Goal: Task Accomplishment & Management: Use online tool/utility

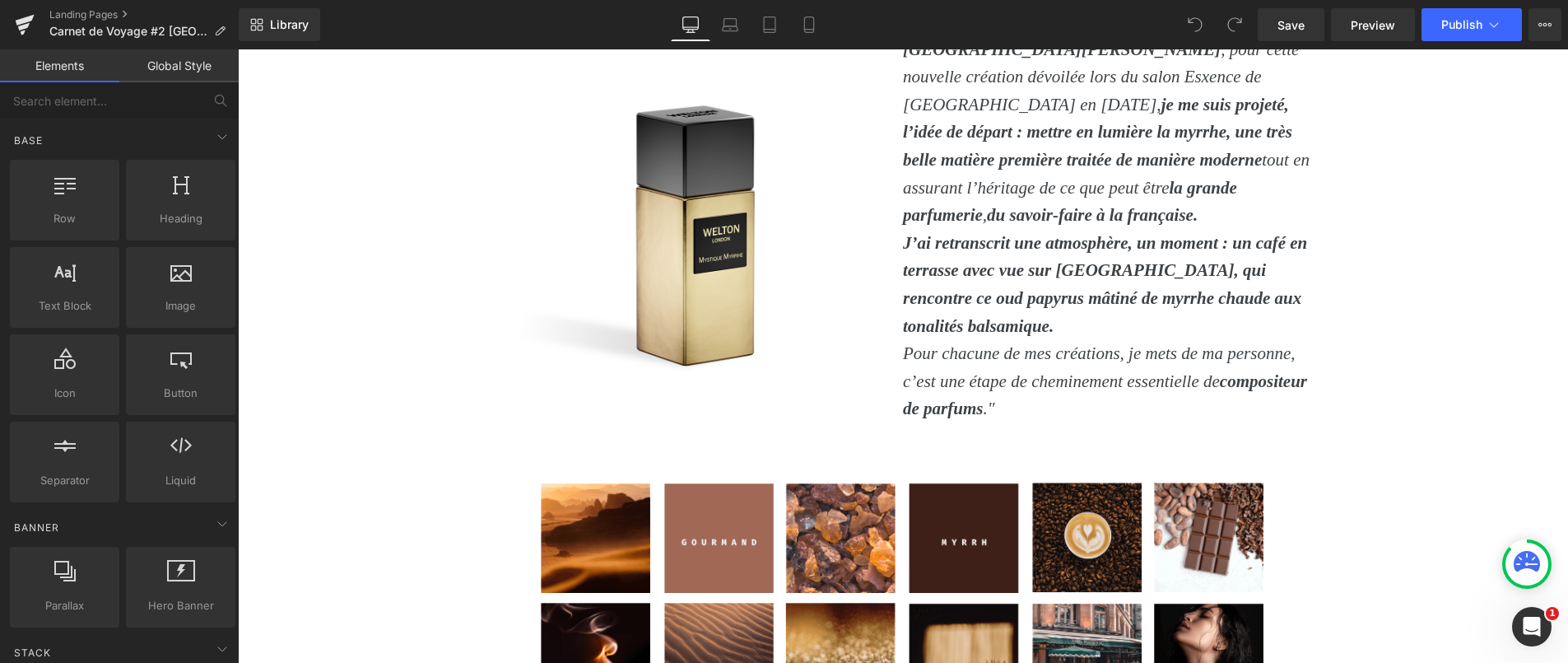
scroll to position [9596, 0]
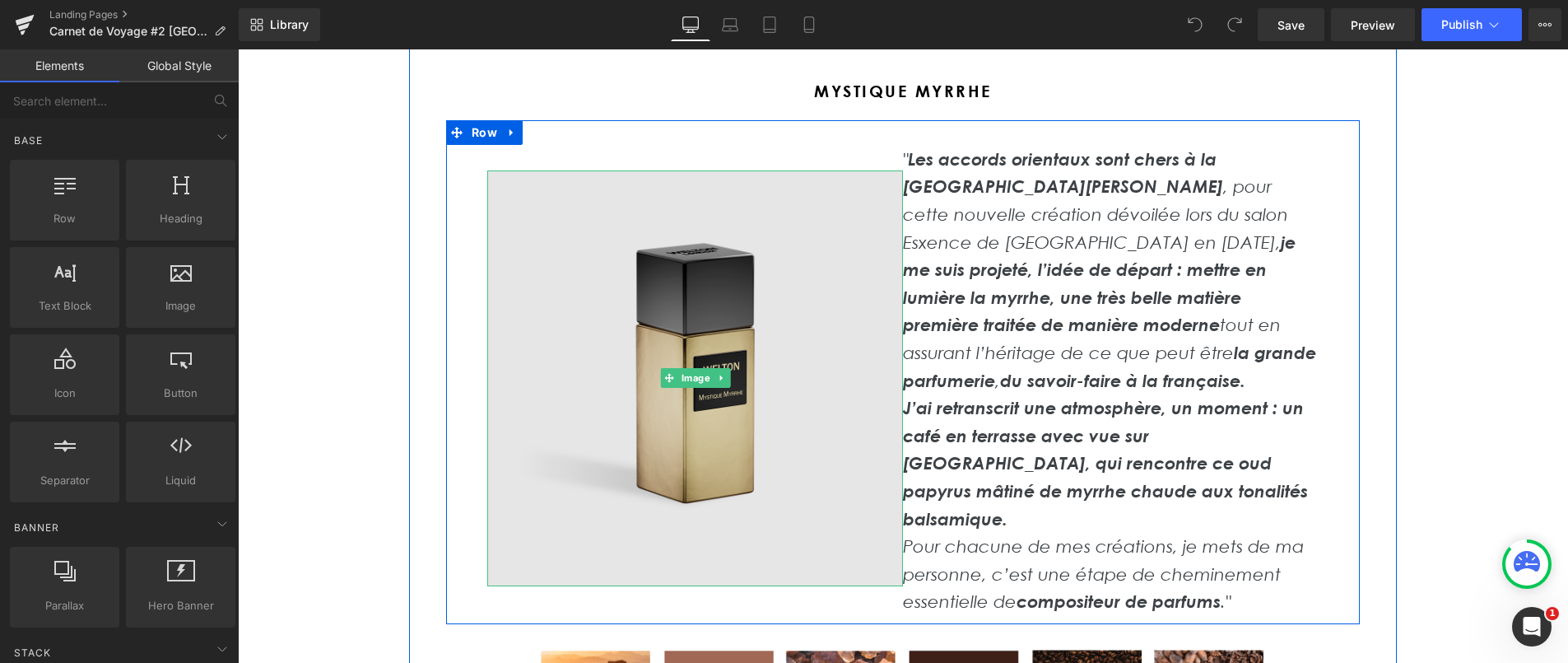
click at [705, 333] on img at bounding box center [694, 378] width 416 height 416
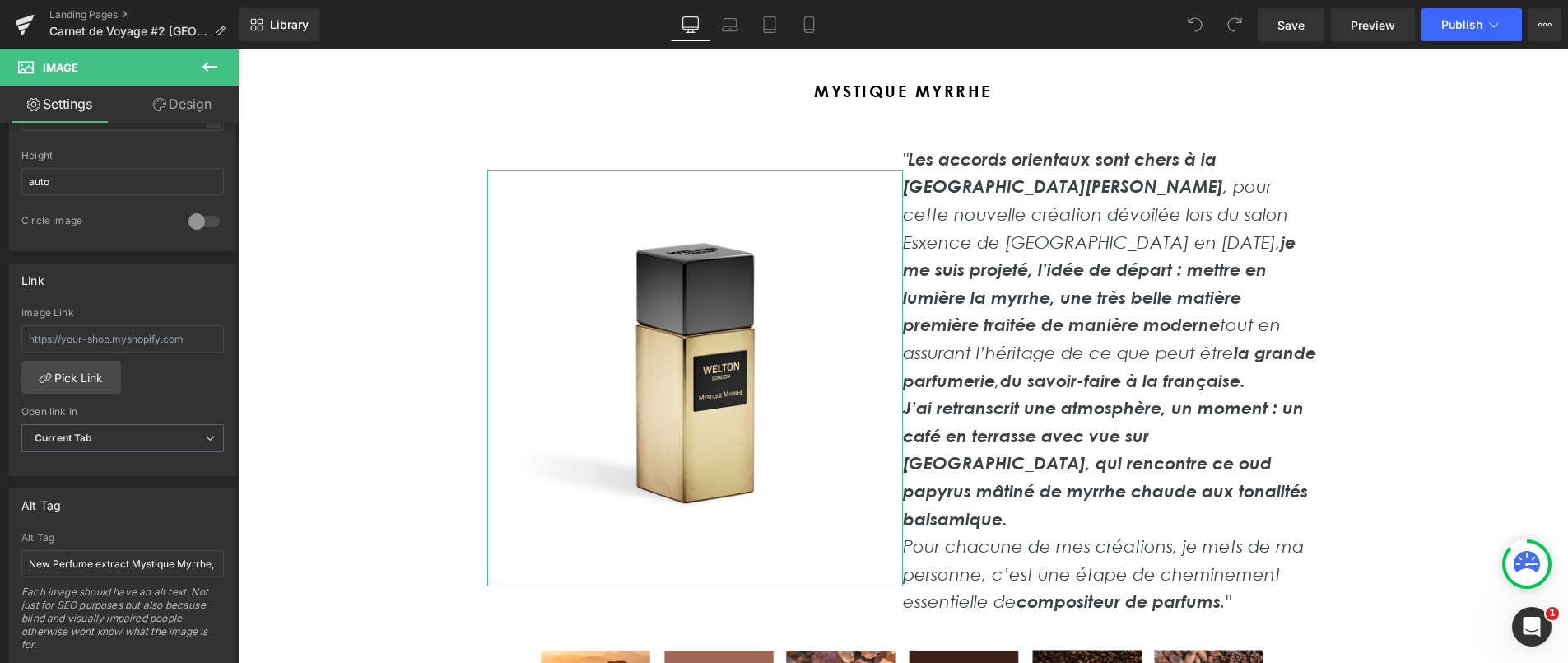
scroll to position [583, 0]
click at [82, 378] on link "Pick Link" at bounding box center [71, 376] width 100 height 33
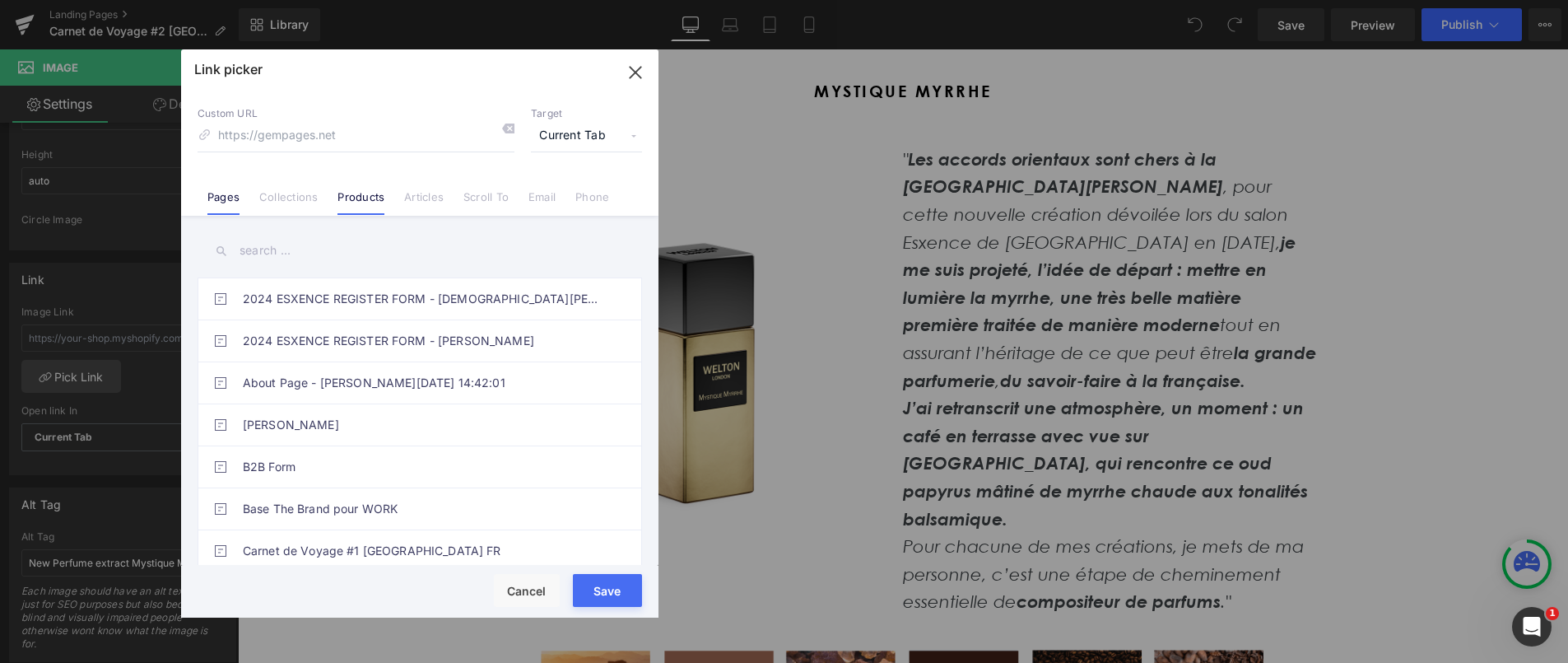
click at [362, 202] on link "Products" at bounding box center [361, 202] width 47 height 25
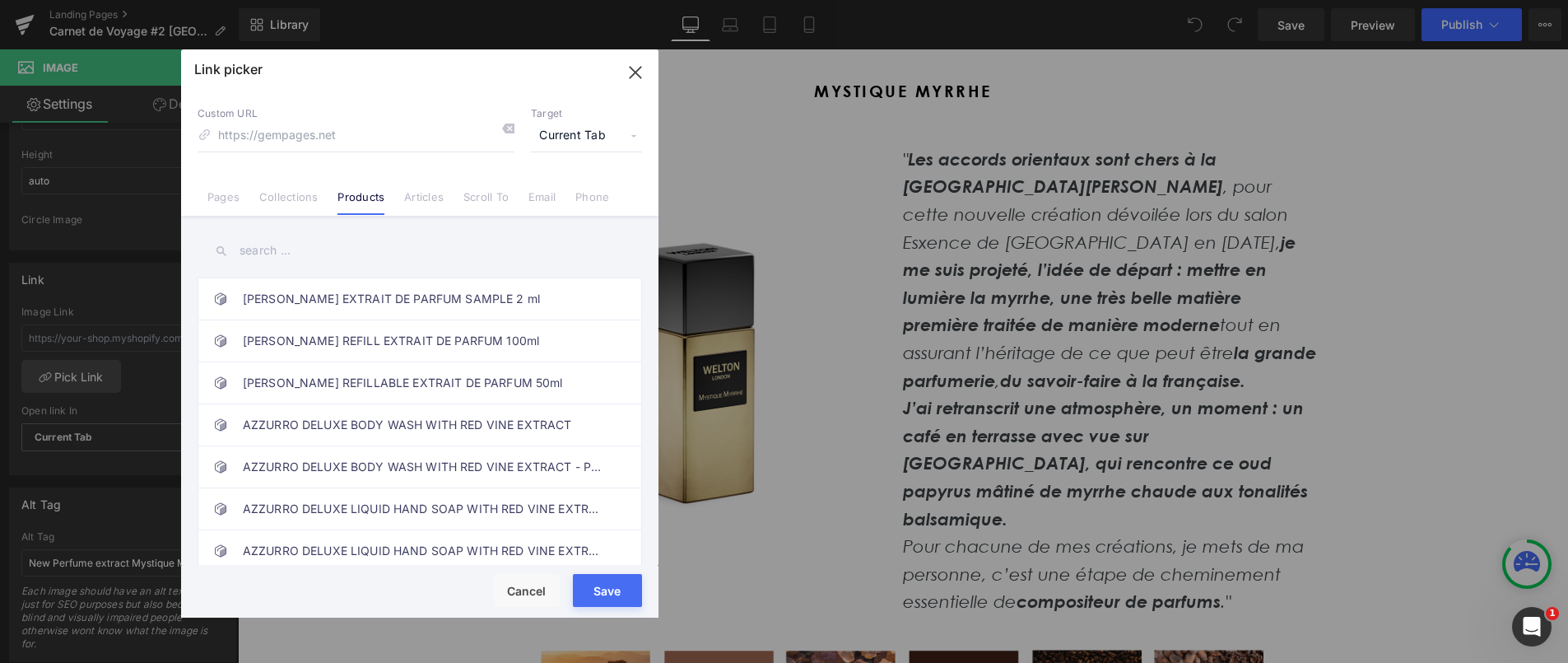
click at [274, 257] on input "text" at bounding box center [420, 251] width 444 height 37
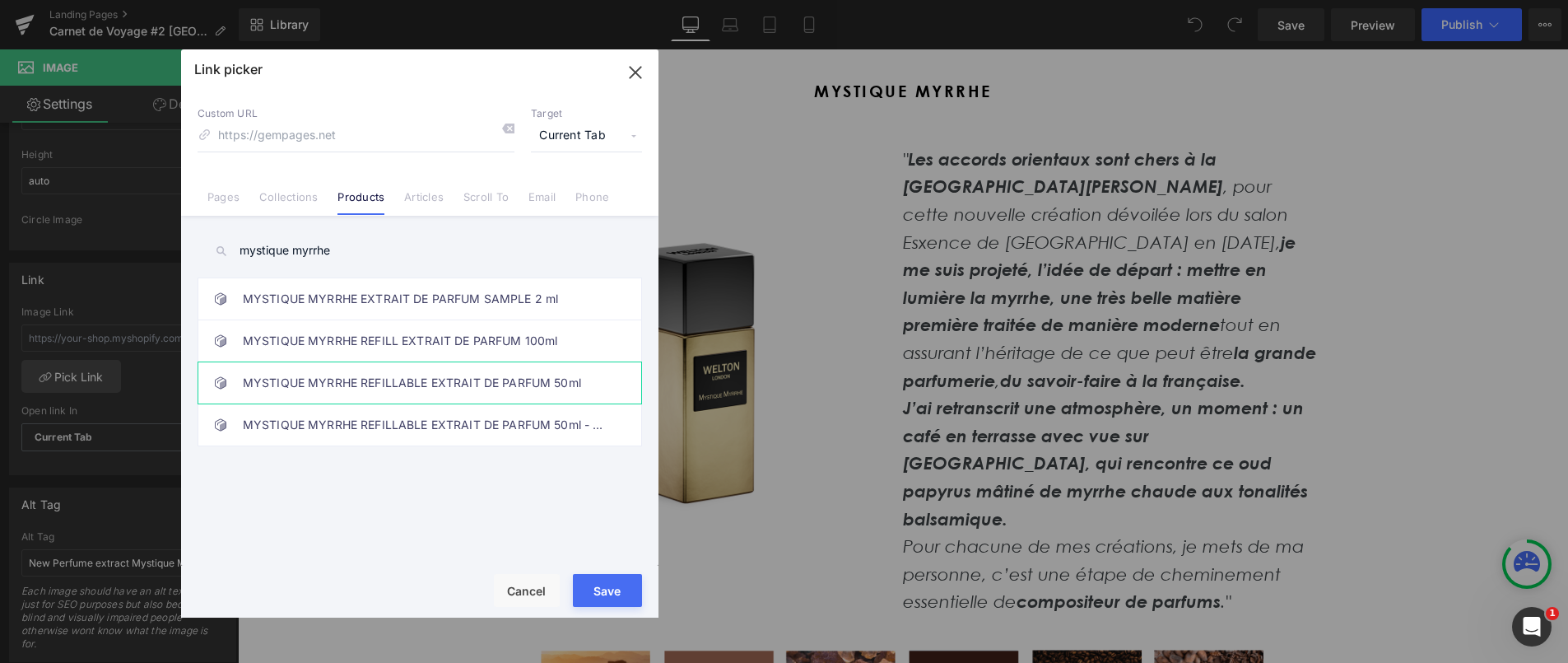
type input "mystique myrrhe"
click at [377, 377] on link "MYSTIQUE MYRRHE REFILLABLE EXTRAIT DE PARFUM 50ml" at bounding box center [423, 383] width 362 height 41
click at [627, 592] on button "Save" at bounding box center [608, 591] width 69 height 33
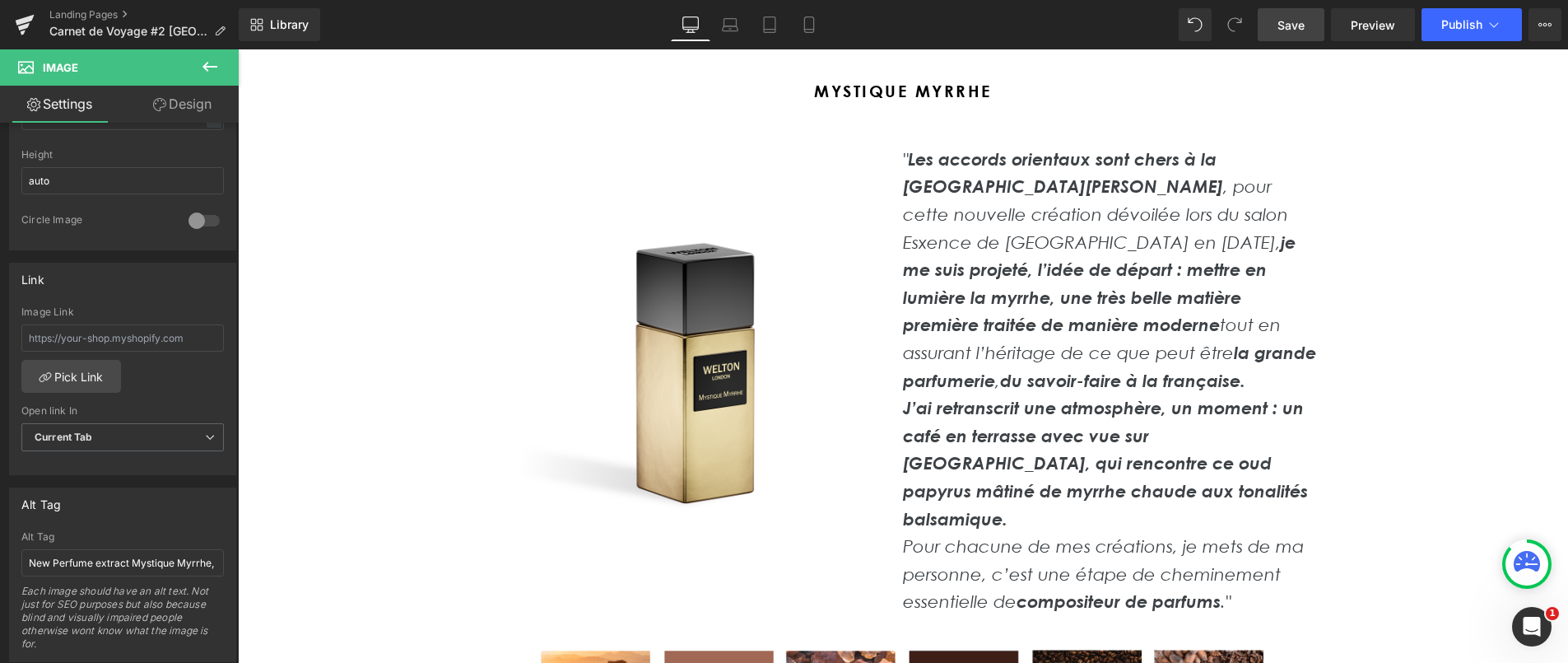
click at [1295, 29] on span "Save" at bounding box center [1291, 25] width 28 height 17
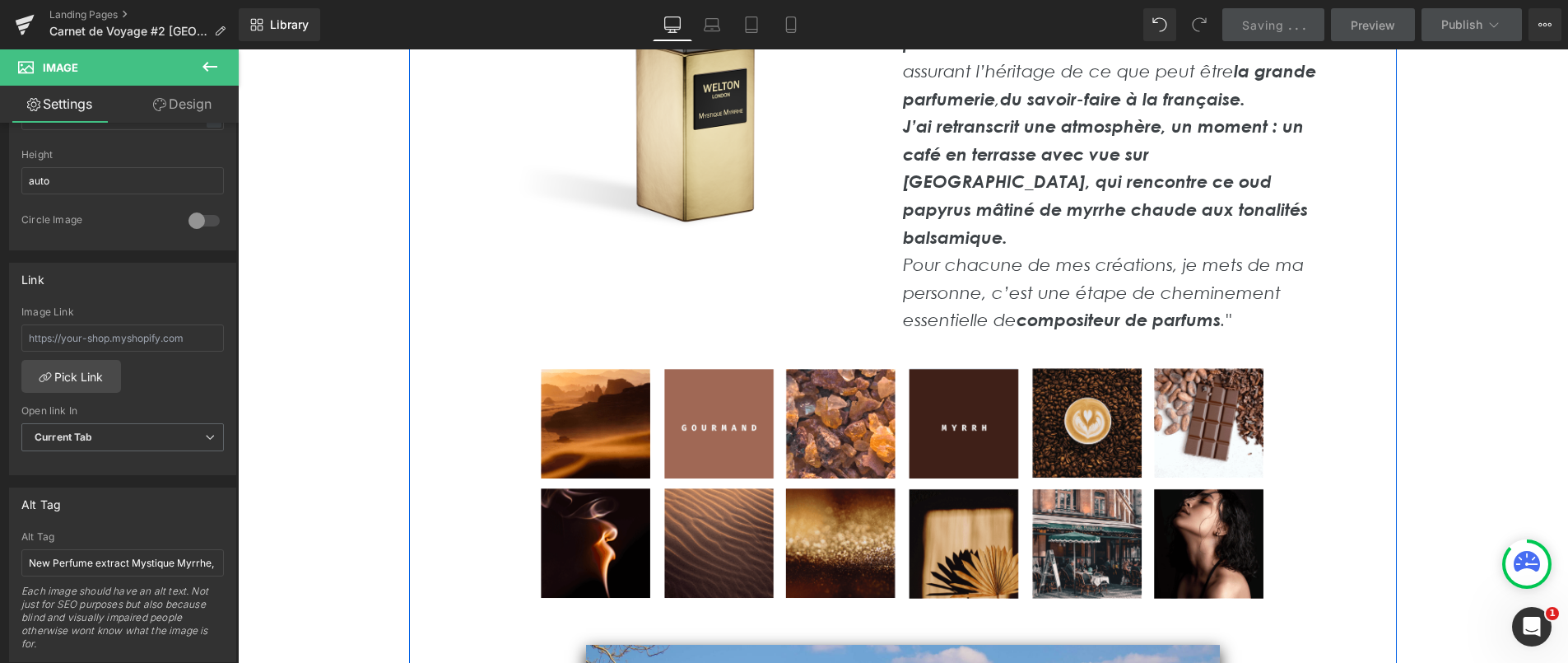
scroll to position [9887, 0]
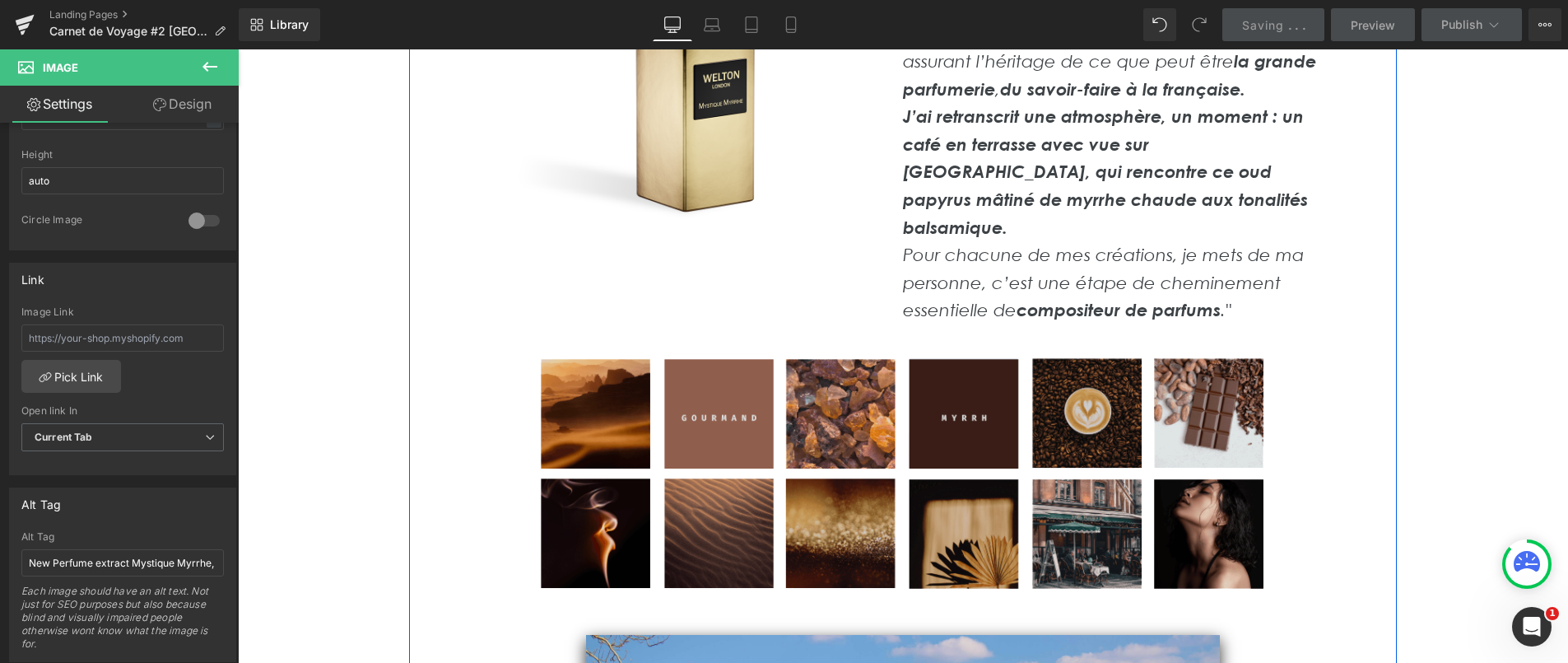
click at [946, 464] on img at bounding box center [903, 476] width 749 height 253
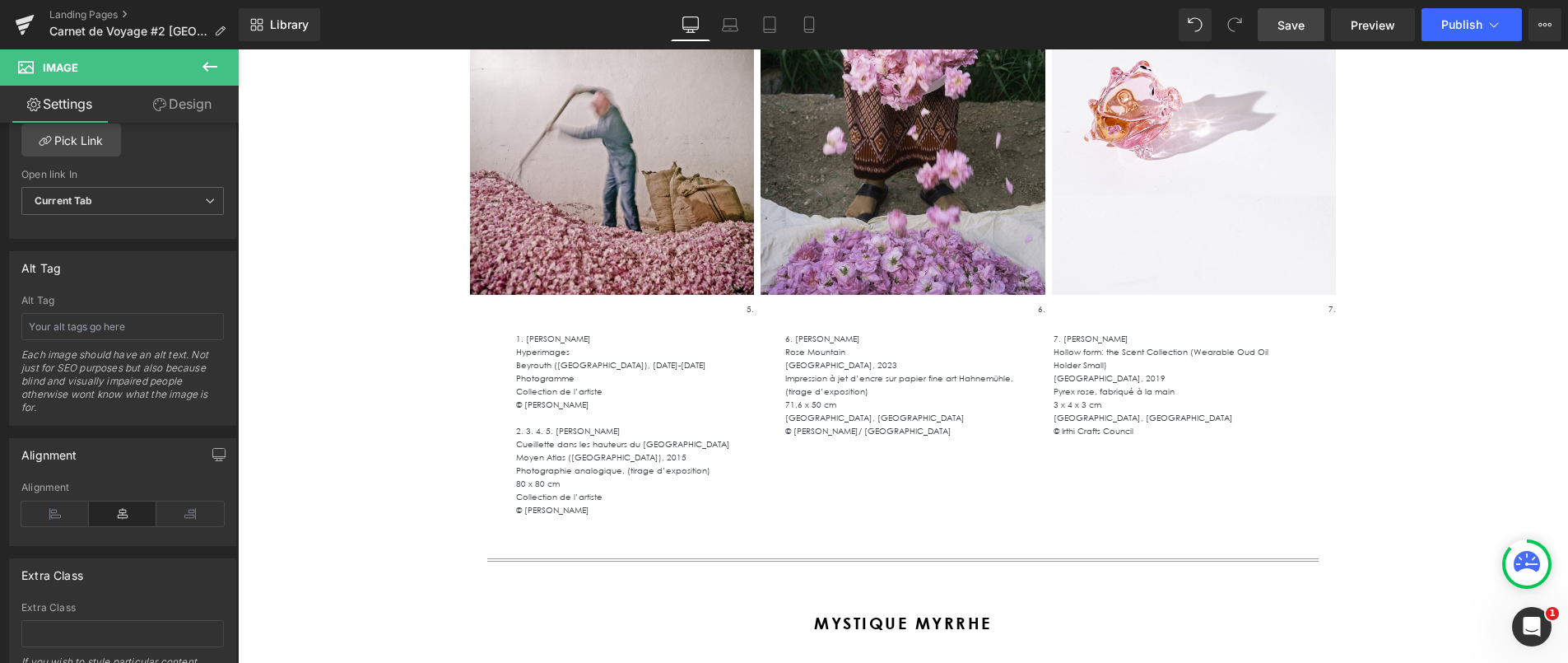
scroll to position [9061, 0]
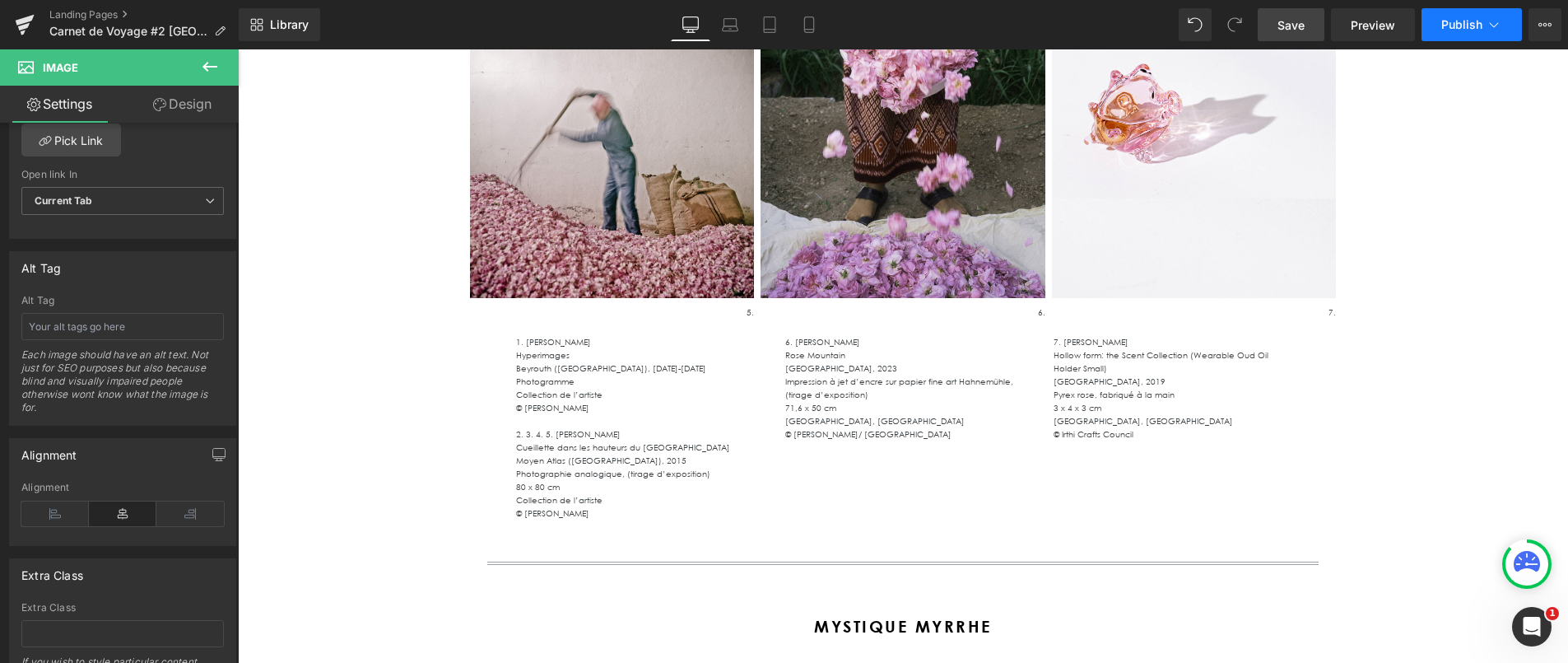
click at [1455, 28] on span "Publish" at bounding box center [1462, 24] width 41 height 13
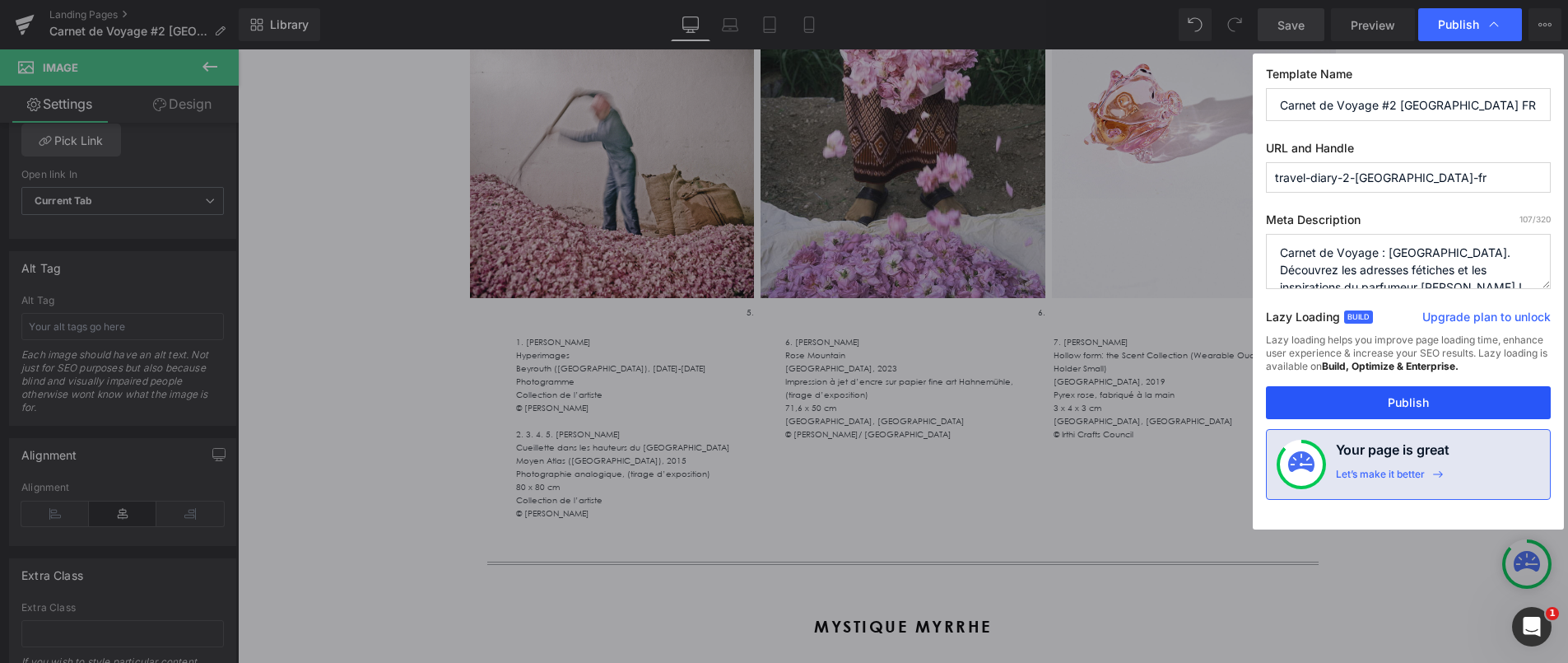
click at [1401, 404] on button "Publish" at bounding box center [1408, 403] width 285 height 33
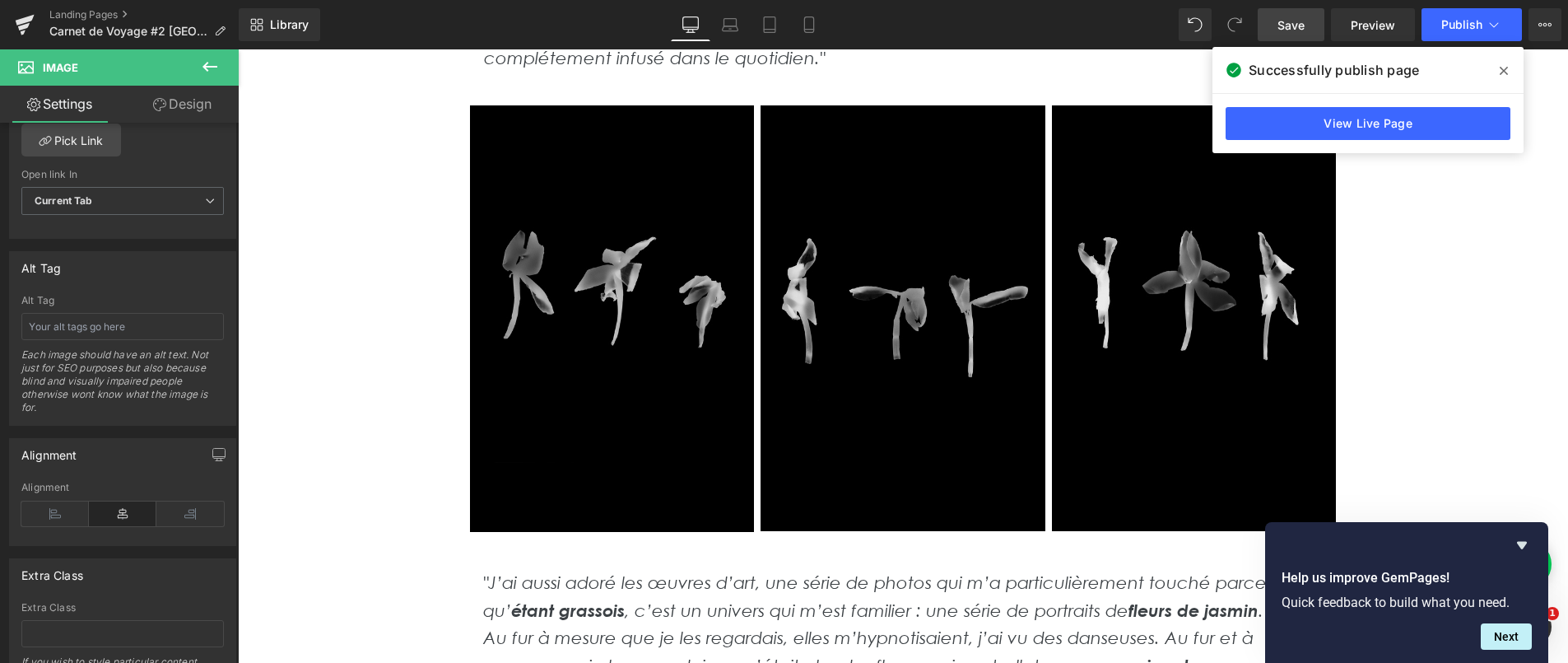
scroll to position [7786, 0]
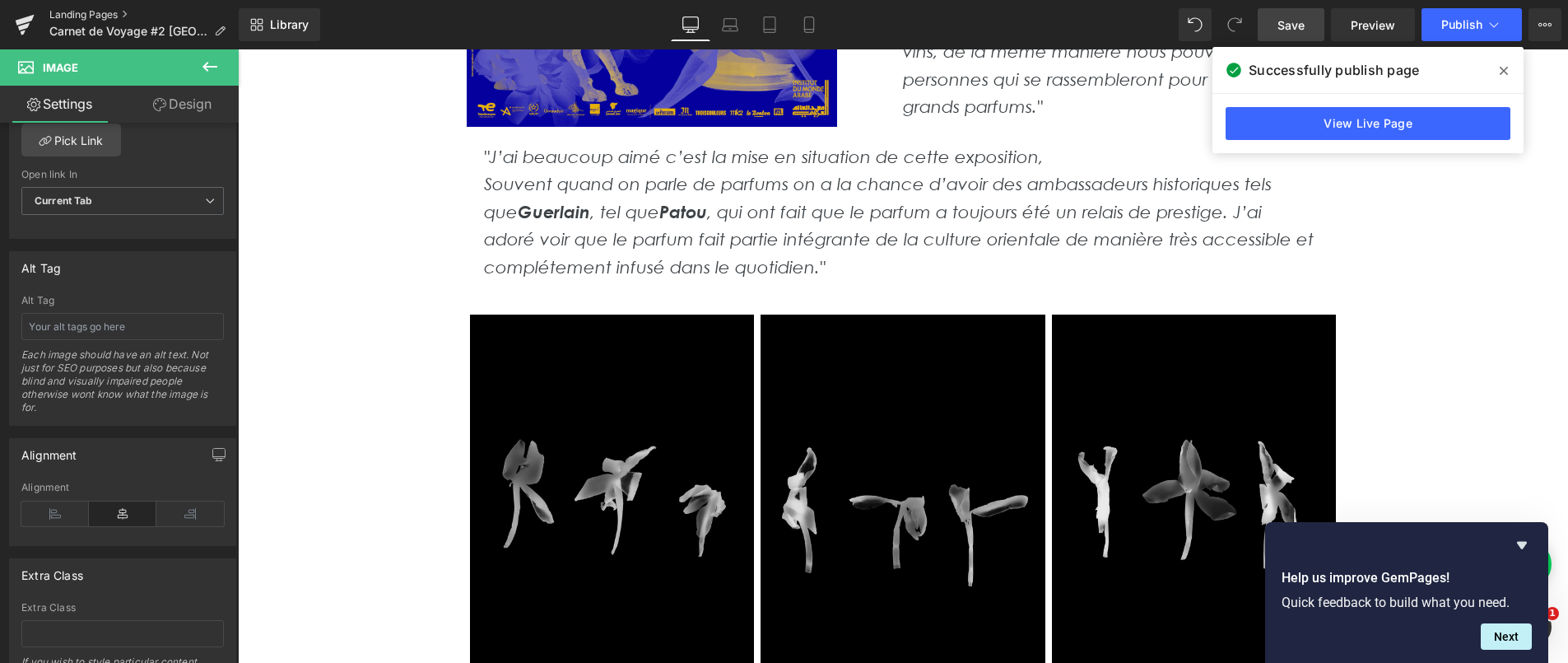
click at [100, 14] on link "Landing Pages" at bounding box center [144, 15] width 189 height 13
